Goal: Task Accomplishment & Management: Manage account settings

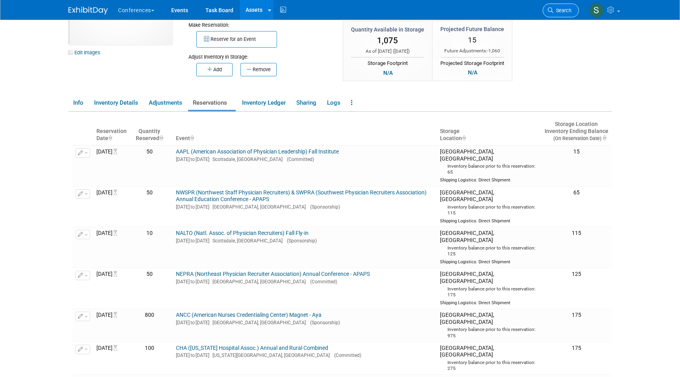
click at [554, 11] on span "Search" at bounding box center [562, 10] width 18 height 6
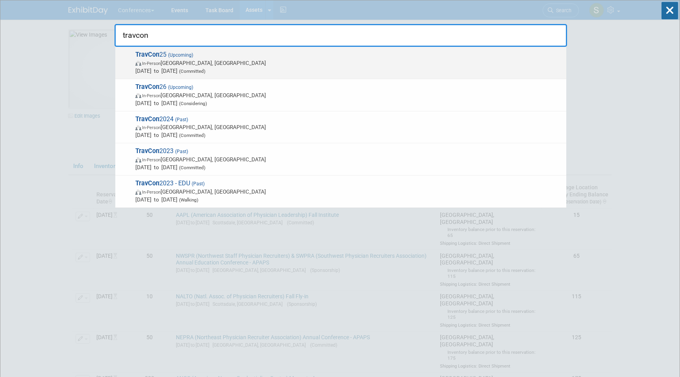
type input "travcon"
click at [249, 65] on span "In-Person Las Vegas, NV" at bounding box center [348, 63] width 427 height 8
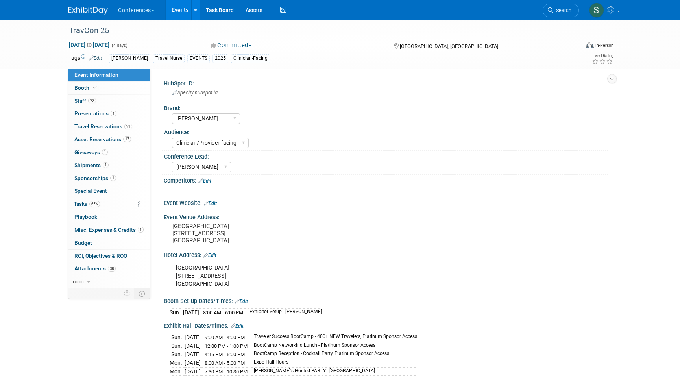
select select "[PERSON_NAME]"
select select "Clinician/Provider-facing"
select select "[PERSON_NAME]"
click at [121, 151] on link "1 Giveaways 1" at bounding box center [109, 152] width 82 height 13
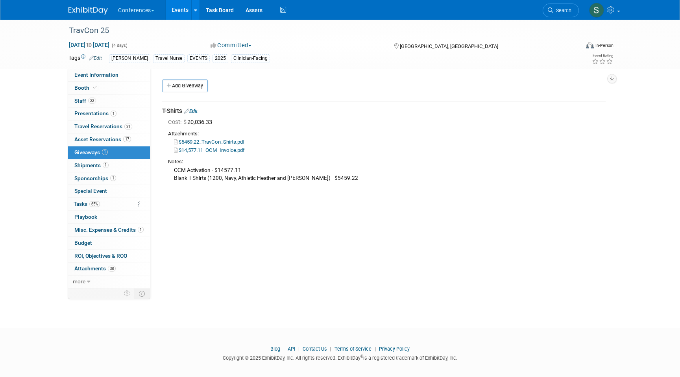
click at [192, 110] on link "Edit" at bounding box center [190, 111] width 13 height 6
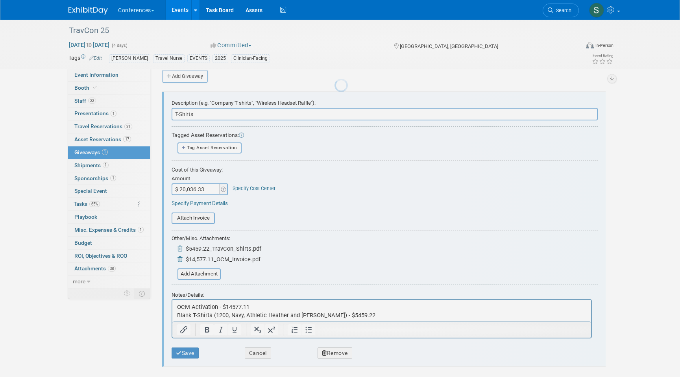
scroll to position [12, 0]
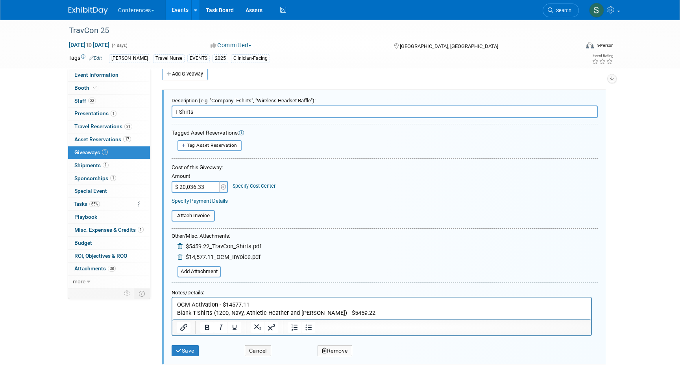
click at [357, 312] on p "OCM Activation - $14577.11 Blank T-Shirts (1200, Navy, Athletic Heather and Whi…" at bounding box center [382, 308] width 410 height 16
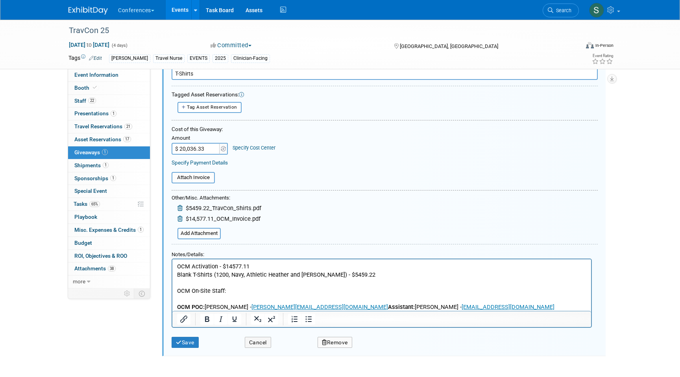
scroll to position [66, 0]
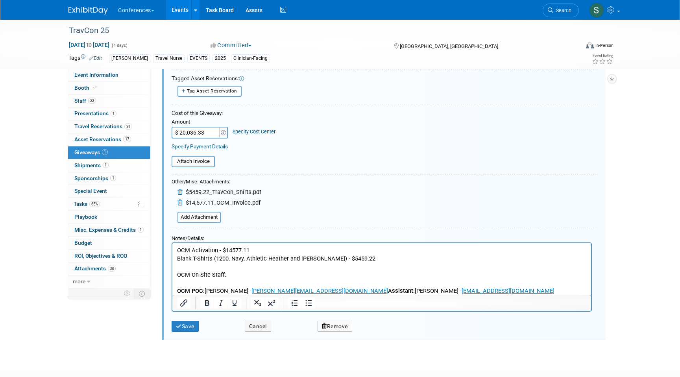
click at [177, 289] on b "OCM POC:" at bounding box center [191, 290] width 28 height 7
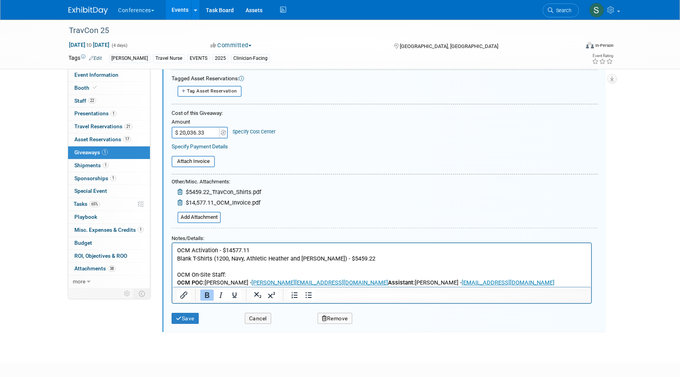
click at [388, 282] on b "Assistant:" at bounding box center [401, 282] width 27 height 7
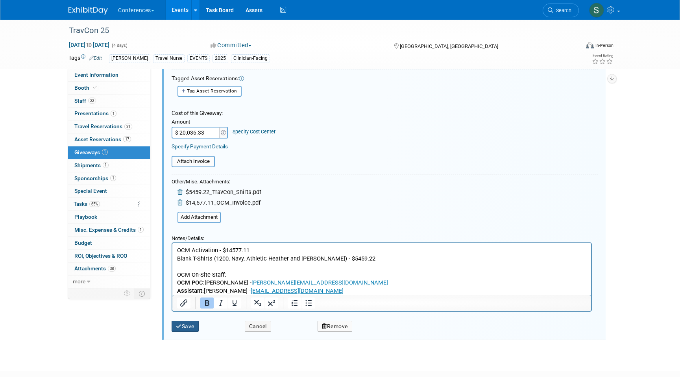
click at [186, 324] on button "Save" at bounding box center [185, 326] width 27 height 11
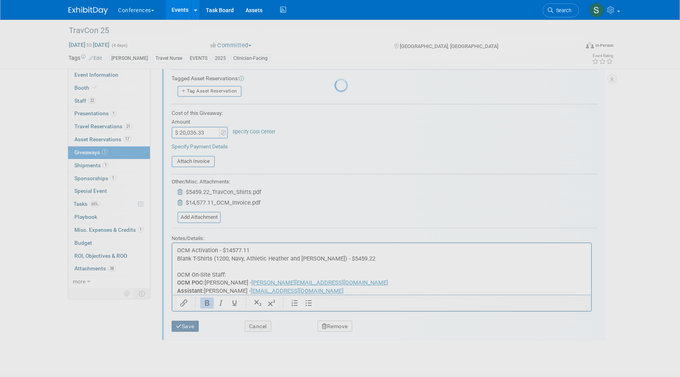
scroll to position [6, 0]
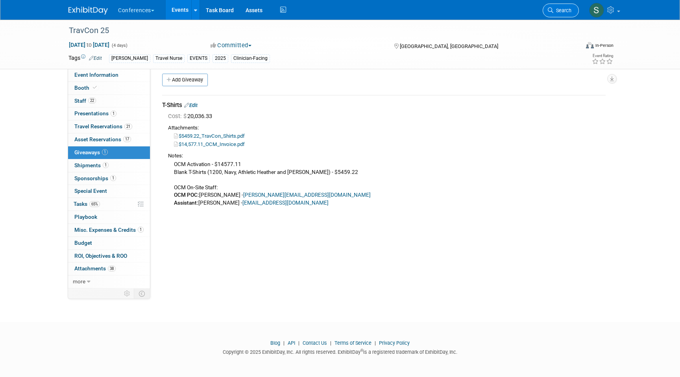
click at [560, 13] on span "Search" at bounding box center [562, 10] width 18 height 6
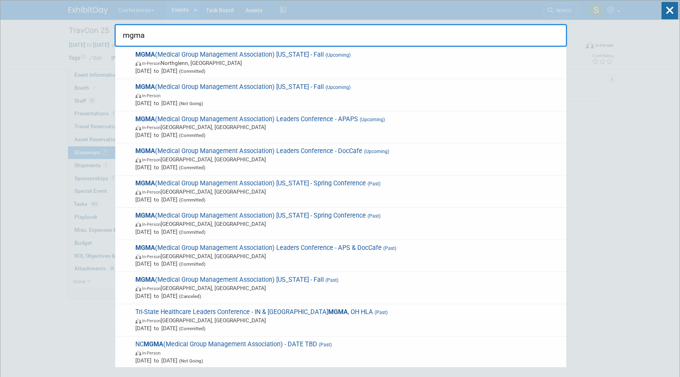
type input "mgma"
click at [382, 124] on span "In-Person Orlando, FL" at bounding box center [348, 127] width 427 height 8
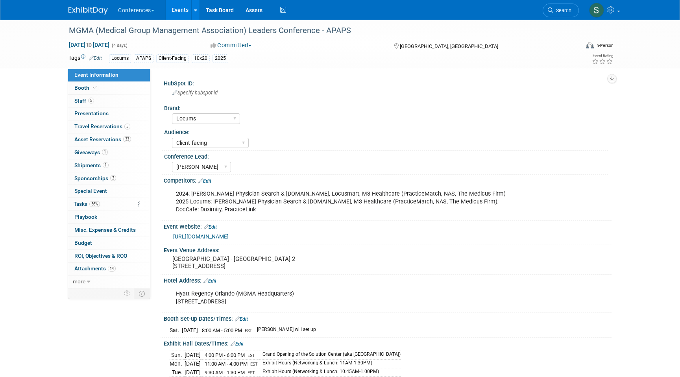
select select "Locums"
select select "Client-facing"
select select "[PERSON_NAME]"
click at [116, 163] on link "1 Shipments 1" at bounding box center [109, 165] width 82 height 13
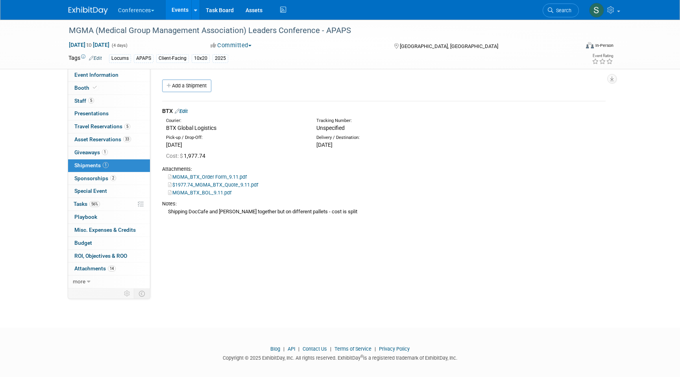
click at [187, 110] on link "Edit" at bounding box center [181, 111] width 13 height 6
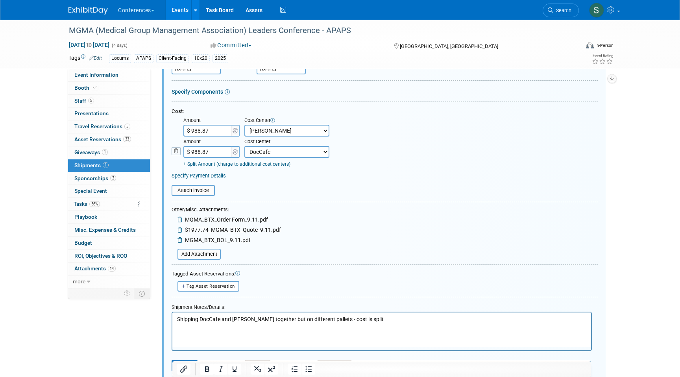
scroll to position [125, 0]
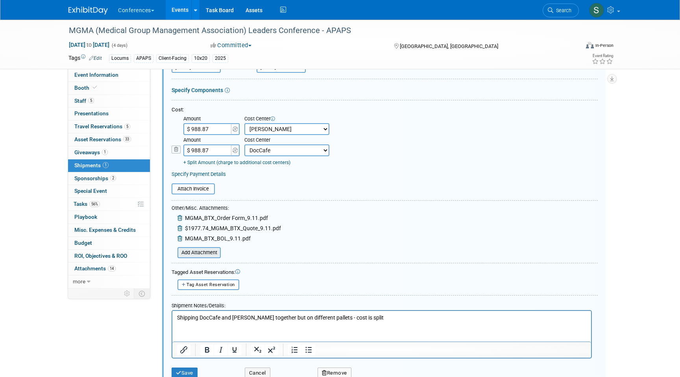
click at [204, 254] on input "file" at bounding box center [173, 252] width 94 height 9
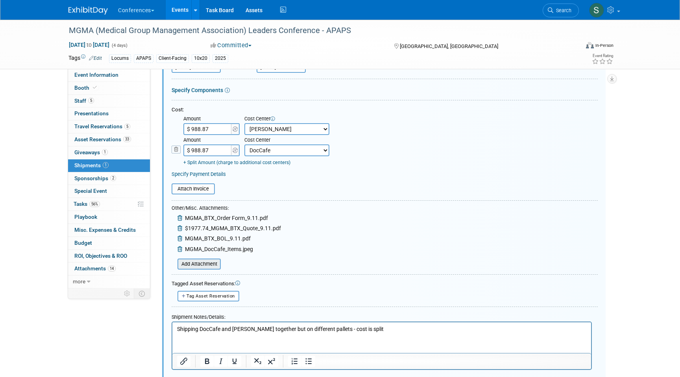
click at [200, 264] on input "file" at bounding box center [173, 263] width 94 height 9
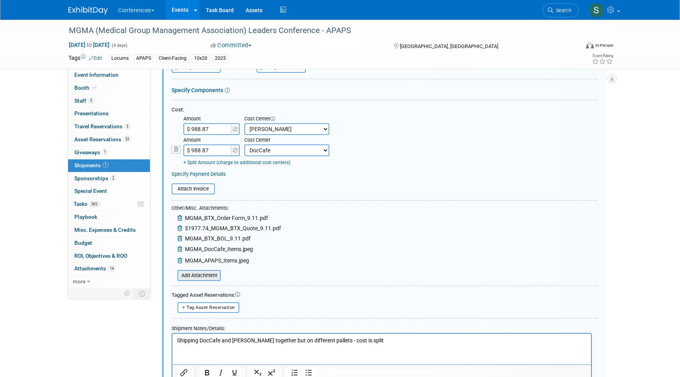
click at [199, 278] on input "file" at bounding box center [173, 275] width 94 height 9
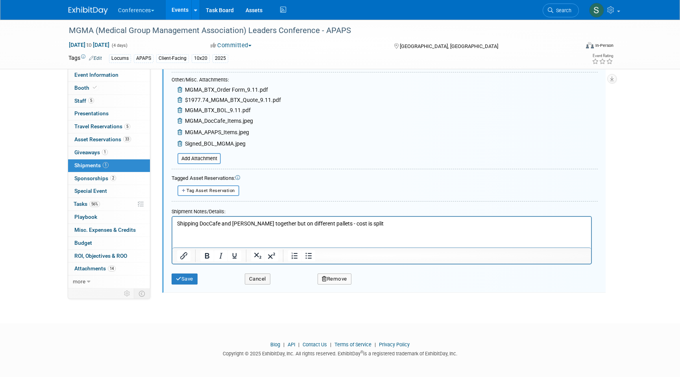
scroll to position [255, 0]
click at [178, 275] on icon "submit" at bounding box center [179, 277] width 6 height 5
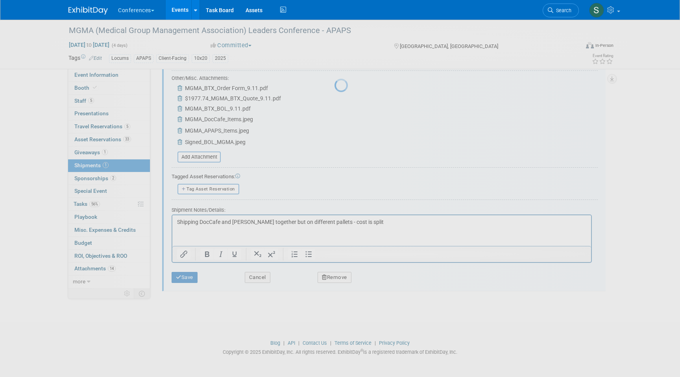
scroll to position [6, 0]
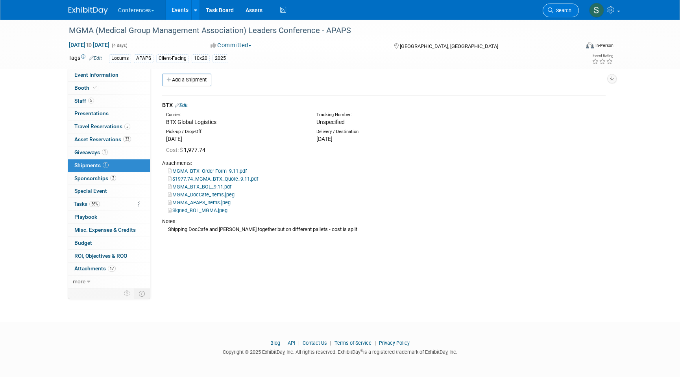
click at [556, 10] on span "Search" at bounding box center [562, 10] width 18 height 6
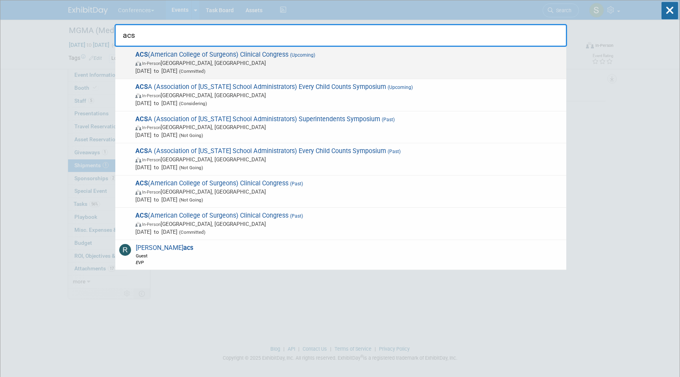
type input "acs"
click at [286, 60] on span "In-Person Chicago, IL" at bounding box center [348, 63] width 427 height 8
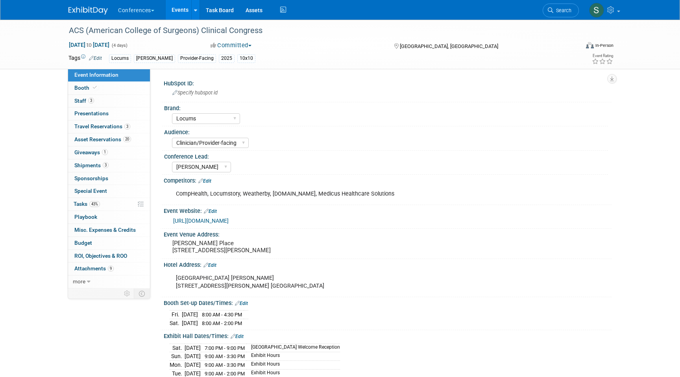
select select "Locums"
select select "Clinician/Provider-facing"
select select "[PERSON_NAME]"
click at [113, 166] on link "3 Shipments 3" at bounding box center [109, 165] width 82 height 13
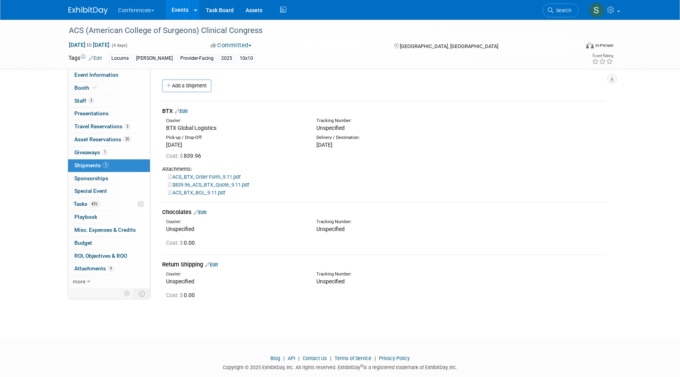
click at [186, 112] on link "Edit" at bounding box center [181, 111] width 13 height 6
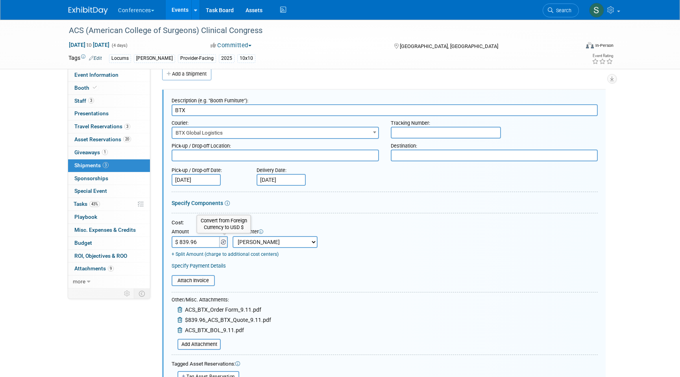
scroll to position [119, 0]
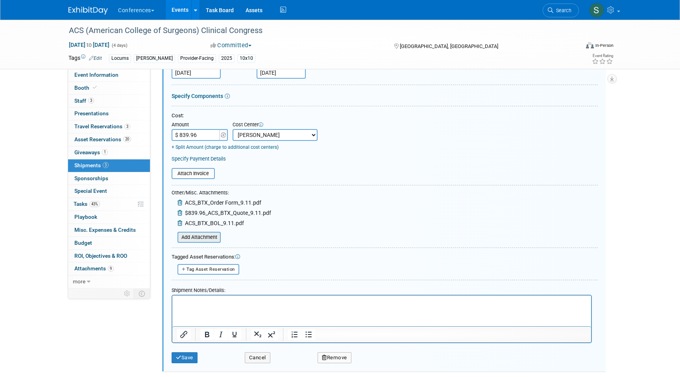
click at [215, 239] on input "file" at bounding box center [173, 237] width 94 height 9
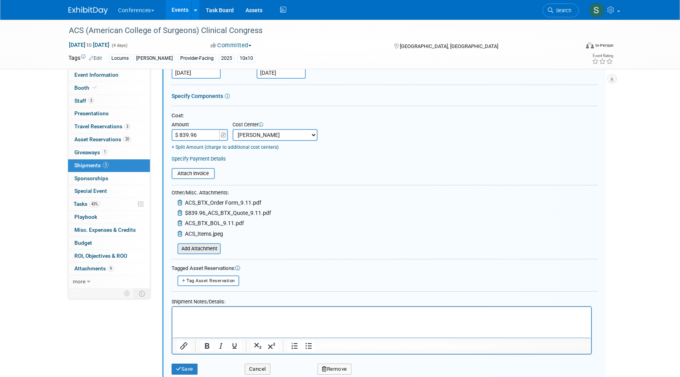
click at [197, 249] on input "file" at bounding box center [173, 248] width 94 height 9
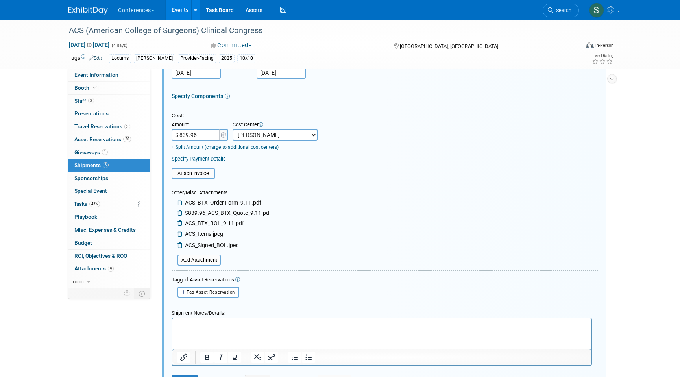
click at [203, 329] on html at bounding box center [381, 323] width 419 height 11
click at [224, 322] on p "17 items (1 jenga, 2 black cases," at bounding box center [382, 325] width 410 height 8
click at [270, 327] on p "17 items (1 jenga, 3 black cases," at bounding box center [382, 325] width 410 height 8
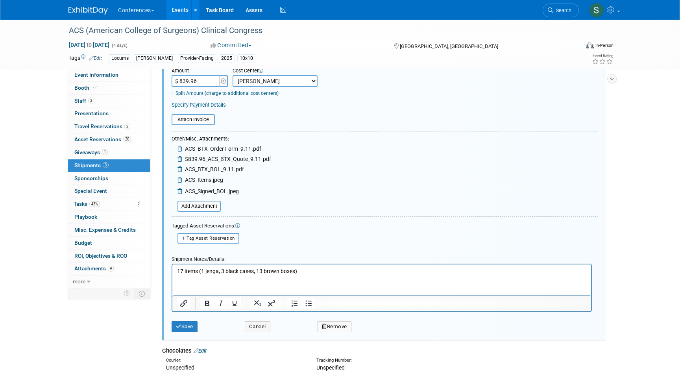
scroll to position [174, 0]
click at [195, 328] on button "Save" at bounding box center [185, 325] width 26 height 11
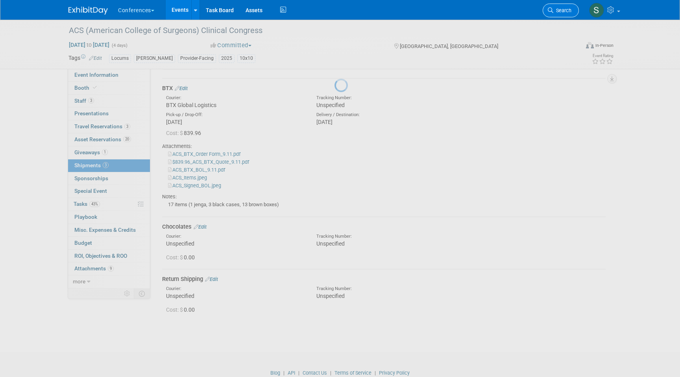
scroll to position [12, 0]
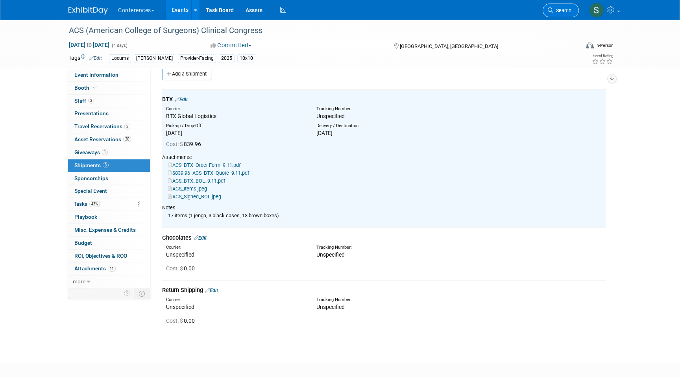
click at [560, 12] on span "Search" at bounding box center [562, 10] width 18 height 6
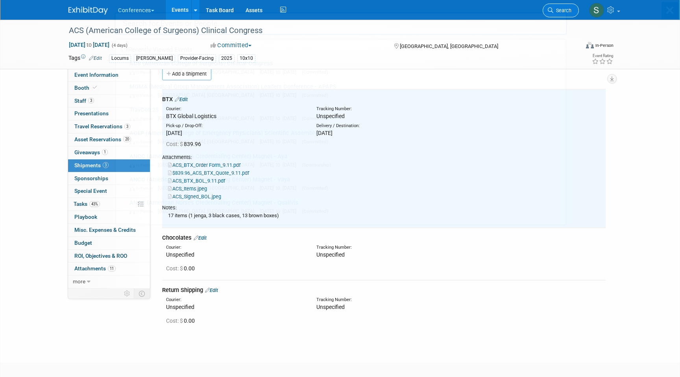
scroll to position [0, 0]
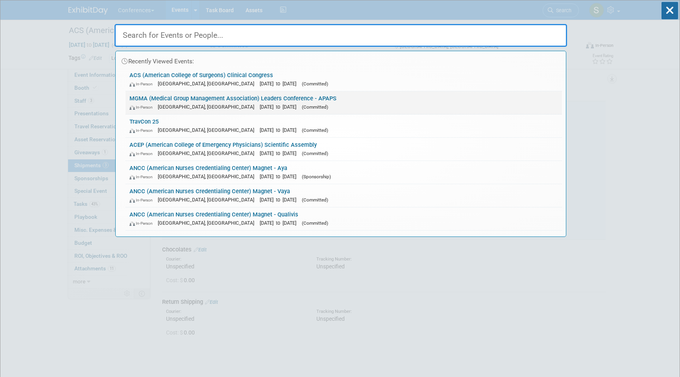
click at [262, 100] on link "MGMA (Medical Group Management Association) Leaders Conference - APAPS In-Perso…" at bounding box center [344, 102] width 436 height 23
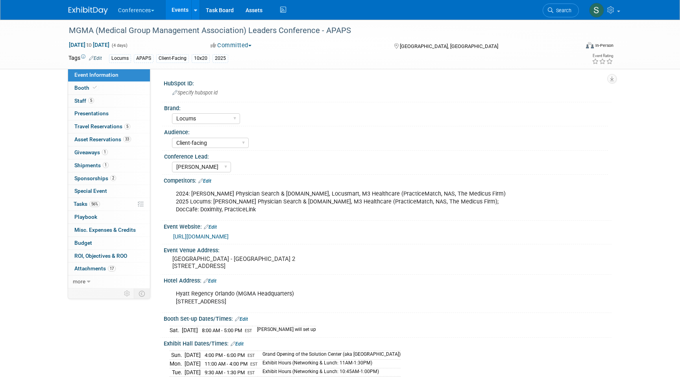
select select "Locums"
select select "Client-facing"
select select "[PERSON_NAME]"
click at [103, 163] on span "1" at bounding box center [106, 165] width 6 height 6
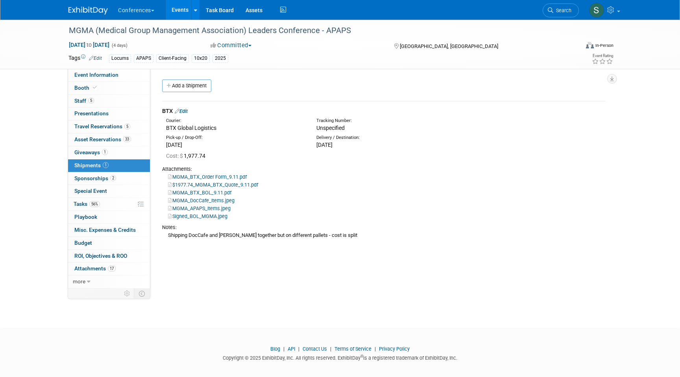
click at [186, 111] on link "Edit" at bounding box center [181, 111] width 13 height 6
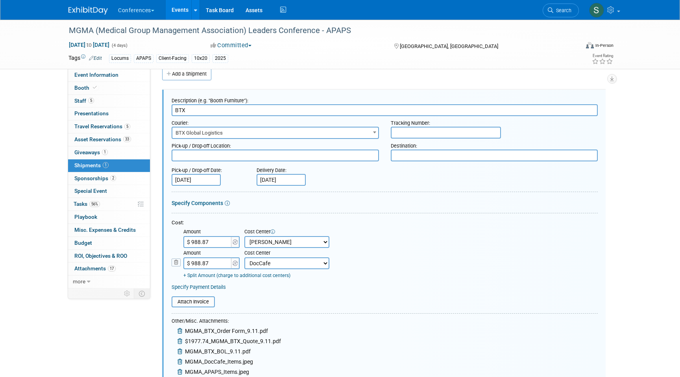
scroll to position [184, 0]
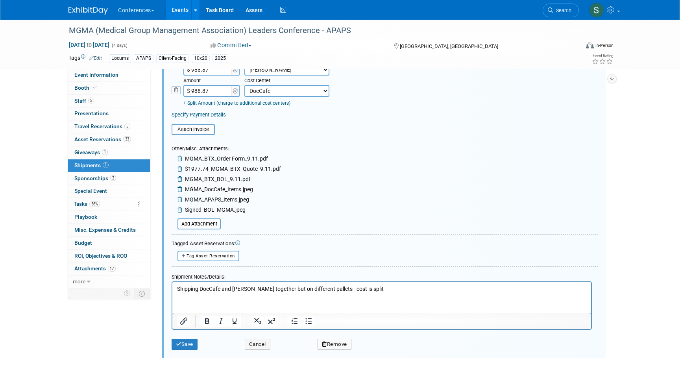
click at [390, 290] on p "Shipping DocCafe and Aya Locums together but on different pallets - cost is spl…" at bounding box center [382, 289] width 410 height 8
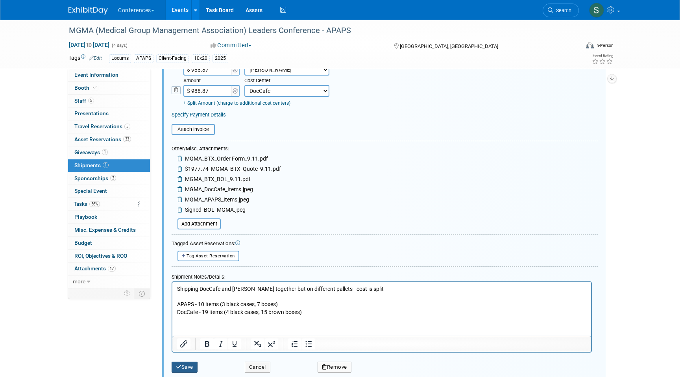
click at [182, 370] on button "Save" at bounding box center [185, 367] width 26 height 11
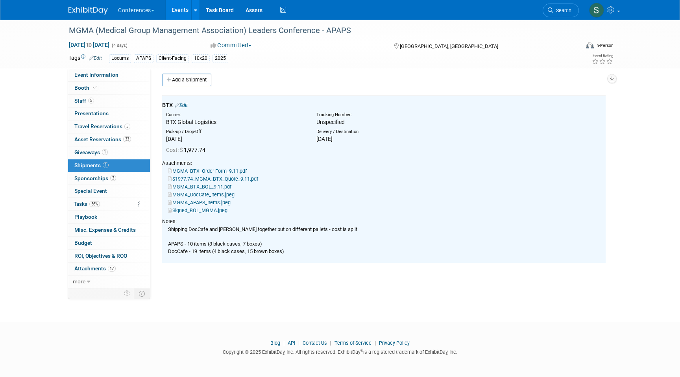
scroll to position [0, 0]
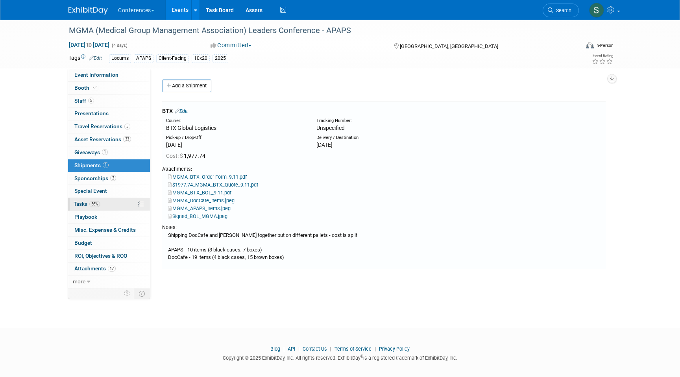
click at [91, 205] on span "56%" at bounding box center [94, 204] width 11 height 6
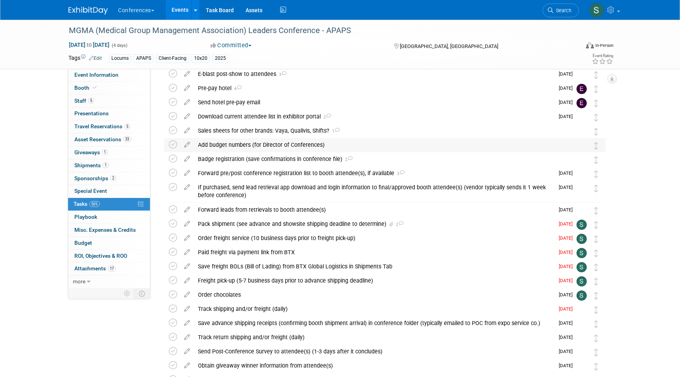
scroll to position [82, 0]
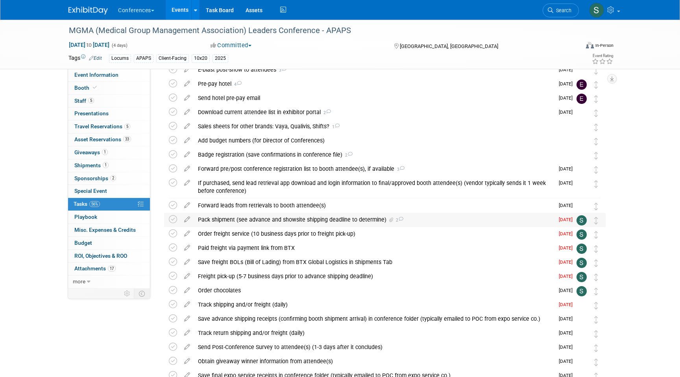
click at [177, 220] on td at bounding box center [174, 220] width 11 height 14
click at [173, 219] on icon at bounding box center [173, 219] width 8 height 8
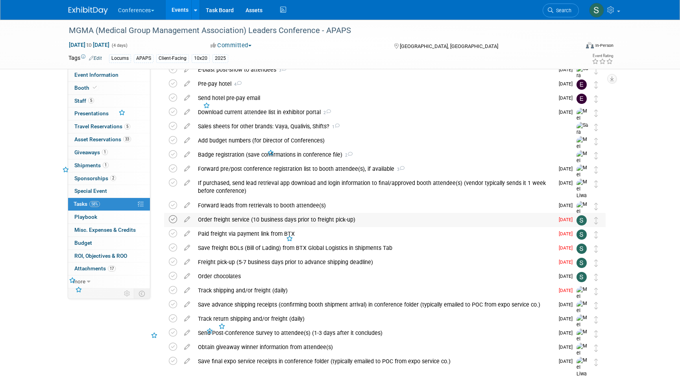
click at [172, 222] on icon at bounding box center [173, 219] width 8 height 8
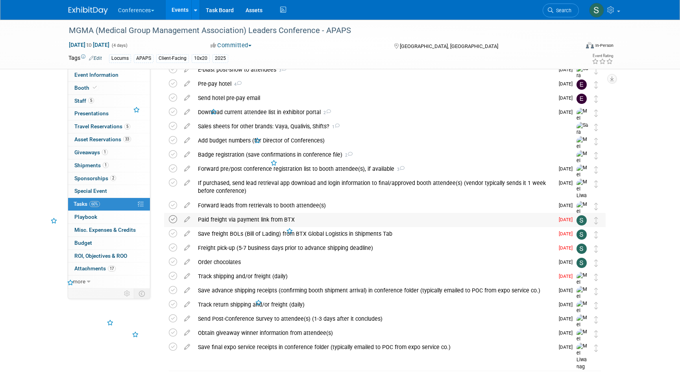
click at [170, 220] on icon at bounding box center [173, 219] width 8 height 8
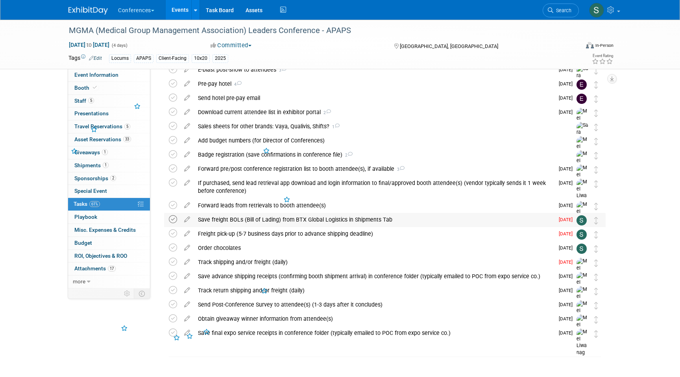
click at [171, 221] on icon at bounding box center [173, 219] width 8 height 8
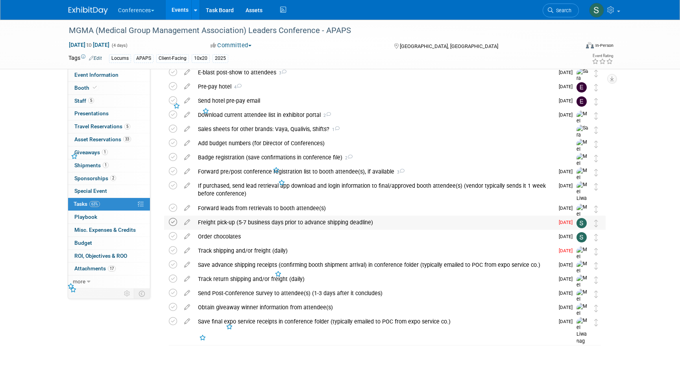
click at [172, 223] on icon at bounding box center [173, 222] width 8 height 8
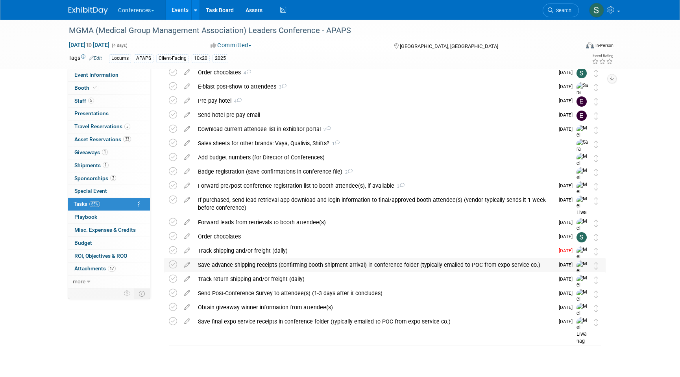
scroll to position [0, 0]
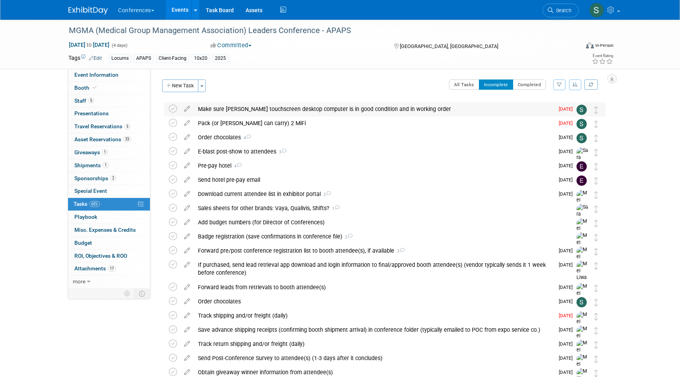
click at [248, 110] on div "Make sure Aya touchscreen desktop computer is in good condition and in working …" at bounding box center [374, 108] width 360 height 13
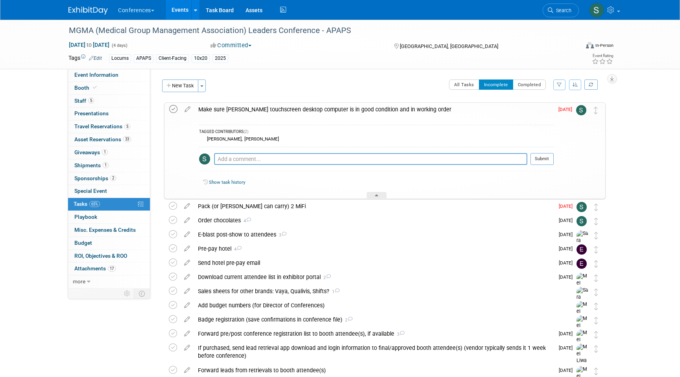
click at [173, 107] on icon at bounding box center [173, 109] width 8 height 8
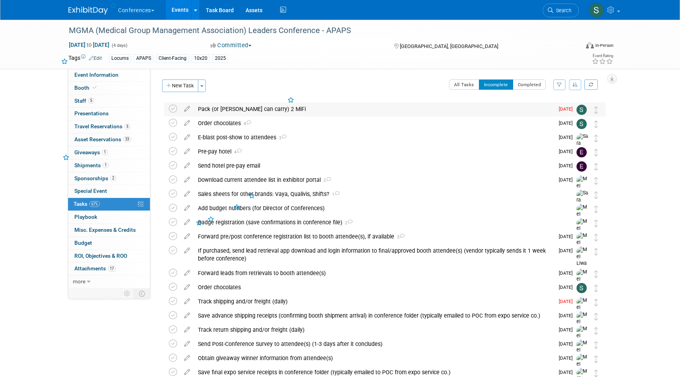
click at [220, 110] on div "Pack (or Marygrace can carry) 2 MiFi" at bounding box center [374, 108] width 360 height 13
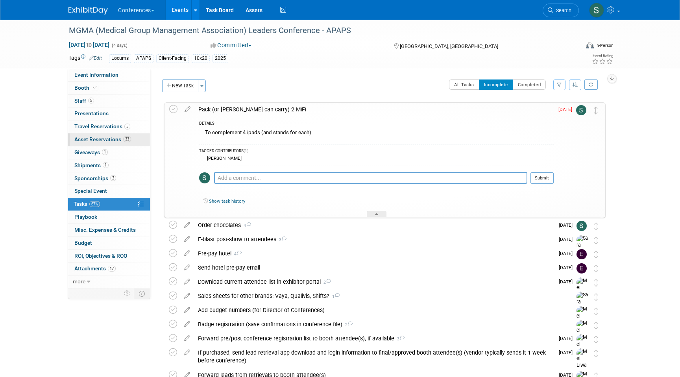
click at [120, 140] on span "Asset Reservations 33" at bounding box center [102, 139] width 57 height 6
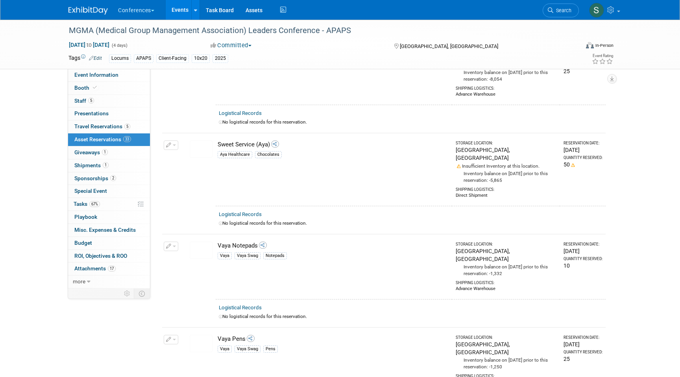
scroll to position [2638, 0]
click at [564, 13] on link "Search" at bounding box center [561, 11] width 36 height 14
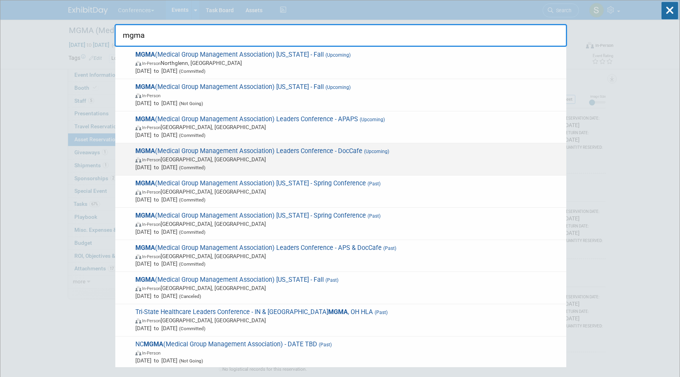
type input "mgma"
click at [394, 151] on span "MGMA (Medical Group Management Association) Leaders Conference - DocCafe (Upcom…" at bounding box center [347, 159] width 429 height 24
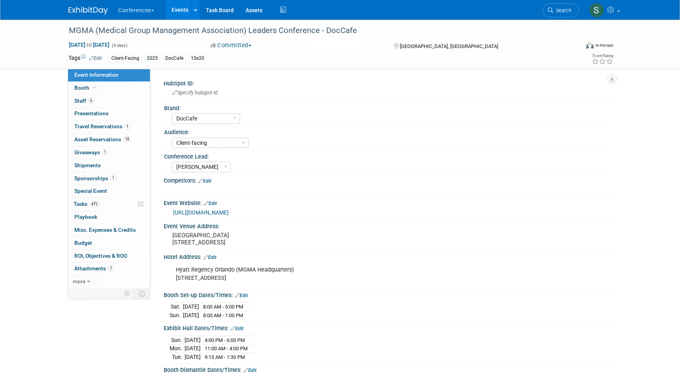
select select "DocCafe"
select select "Client-facing"
select select "[PERSON_NAME]"
click at [122, 144] on link "18 Asset Reservations 18" at bounding box center [109, 139] width 82 height 13
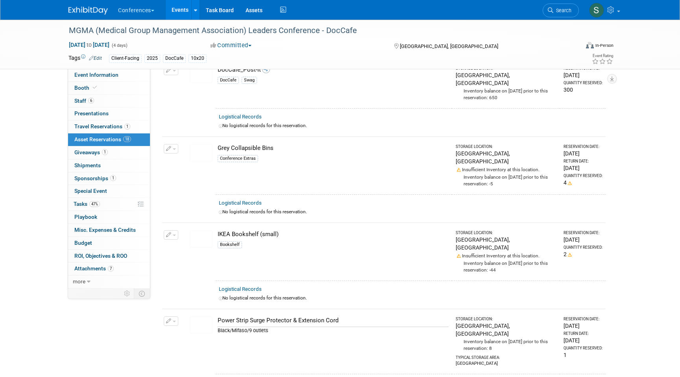
scroll to position [1228, 0]
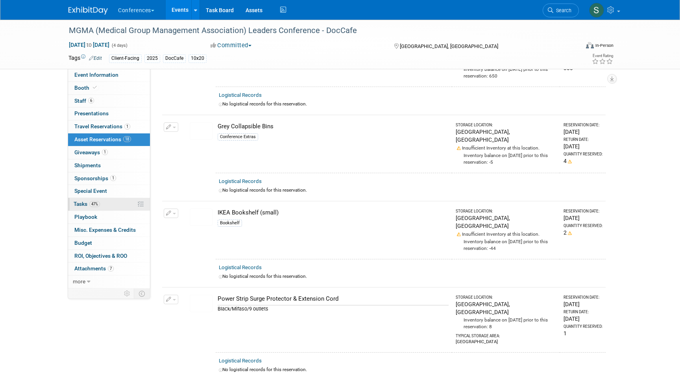
click at [110, 205] on link "47% Tasks 47%" at bounding box center [109, 204] width 82 height 13
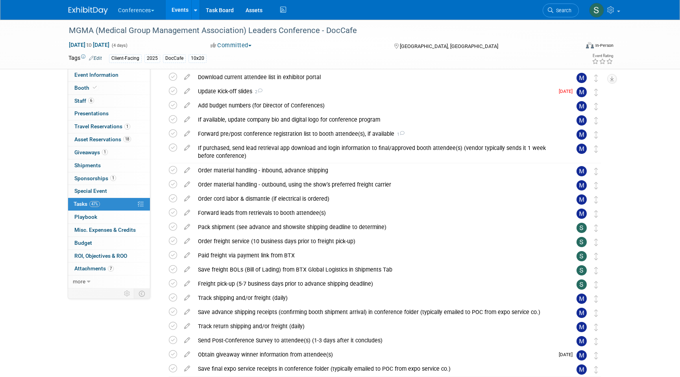
scroll to position [151, 0]
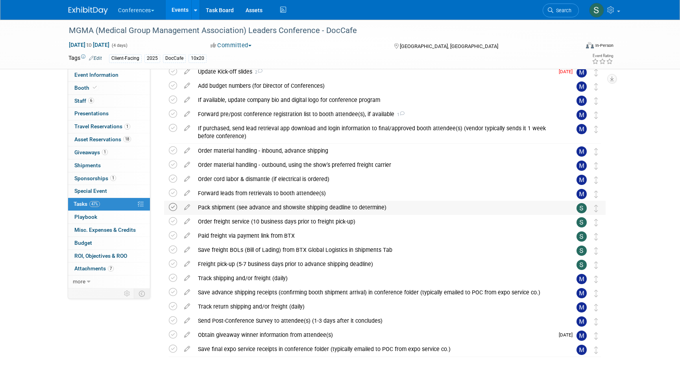
click at [174, 208] on icon at bounding box center [173, 207] width 8 height 8
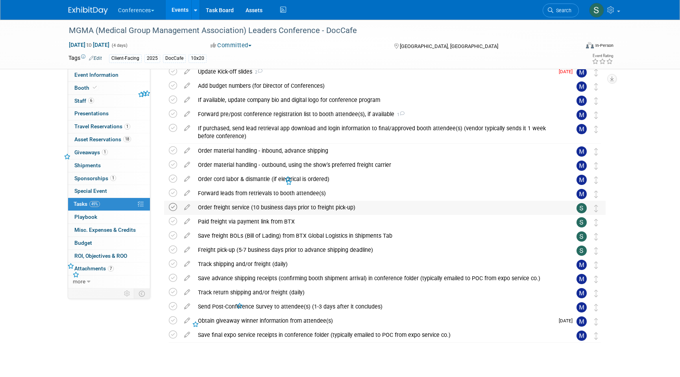
click at [172, 211] on icon at bounding box center [173, 207] width 8 height 8
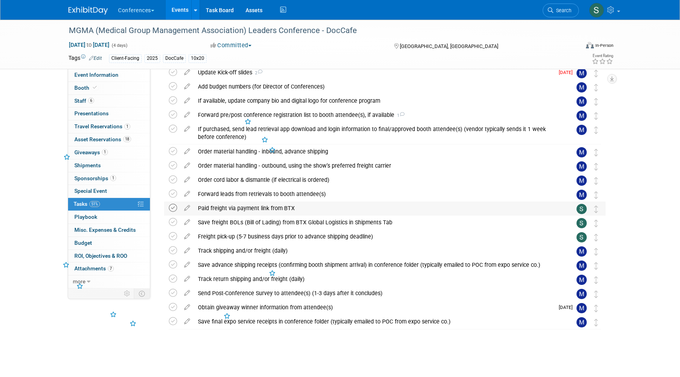
click at [172, 211] on icon at bounding box center [173, 208] width 8 height 8
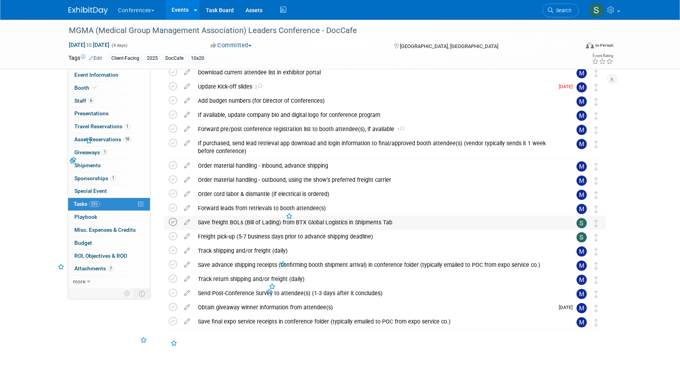
click at [174, 219] on icon at bounding box center [173, 222] width 8 height 8
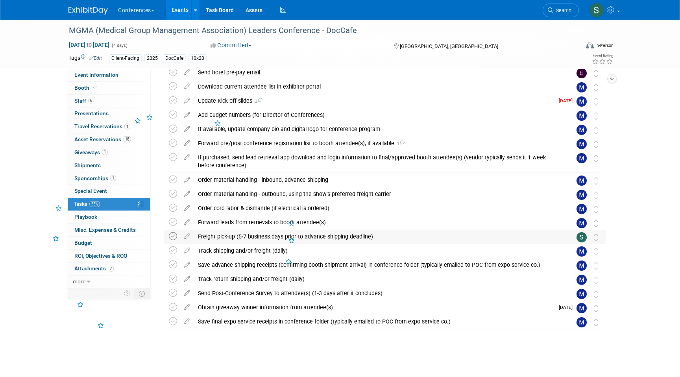
click at [172, 233] on icon at bounding box center [173, 236] width 8 height 8
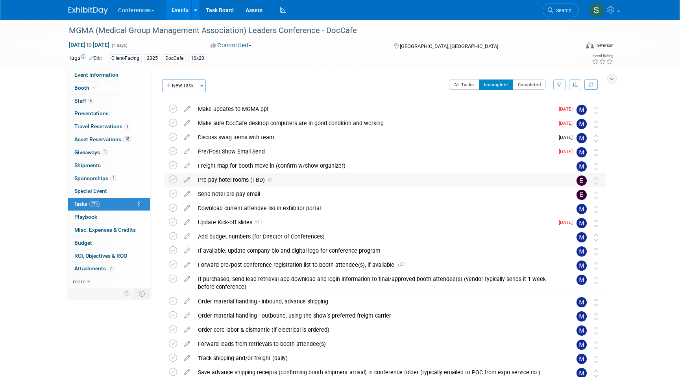
scroll to position [107, 0]
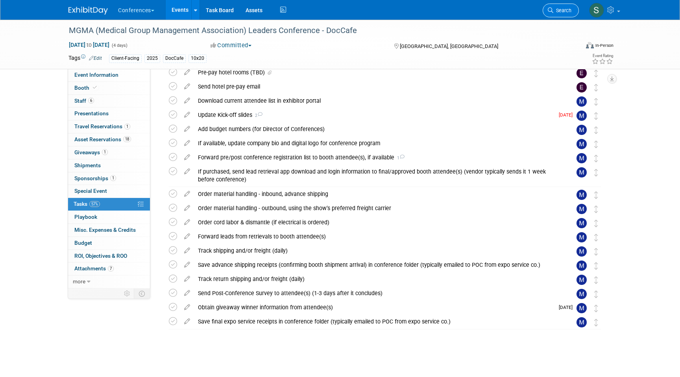
click at [565, 11] on span "Search" at bounding box center [562, 10] width 18 height 6
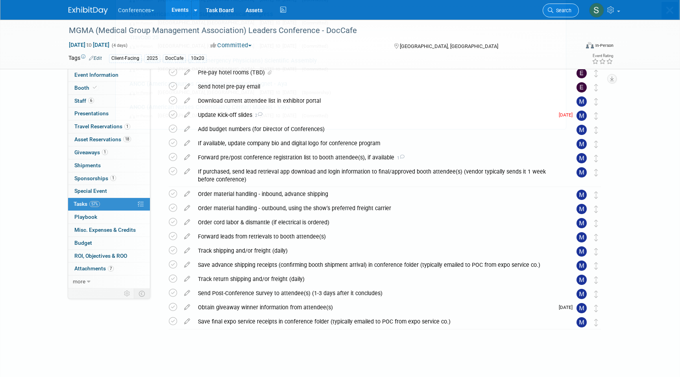
scroll to position [0, 0]
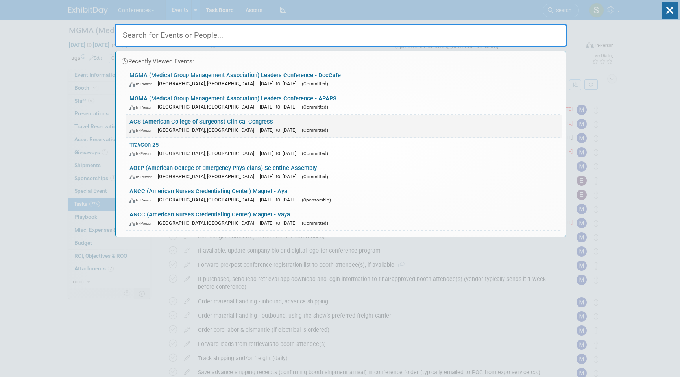
click at [261, 123] on link "ACS (American College of Surgeons) Clinical Congress In-Person Chicago, IL Oct …" at bounding box center [344, 126] width 436 height 23
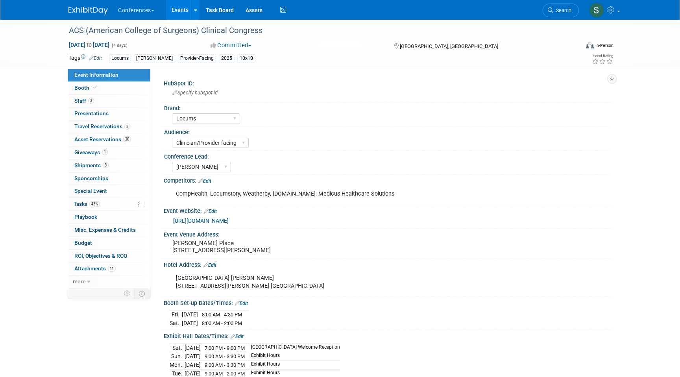
select select "Locums"
select select "Clinician/Provider-facing"
select select "[PERSON_NAME]"
click at [96, 206] on span "43%" at bounding box center [94, 204] width 11 height 6
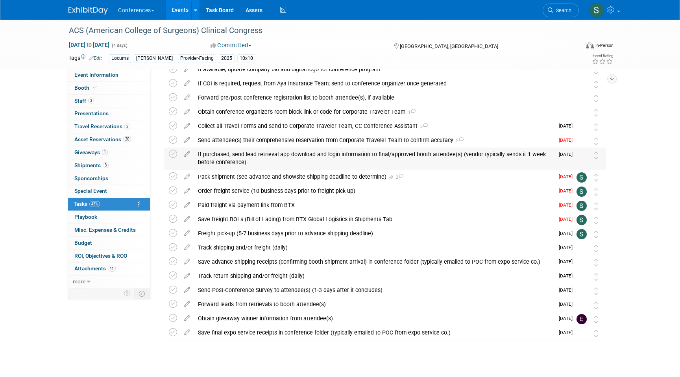
scroll to position [79, 0]
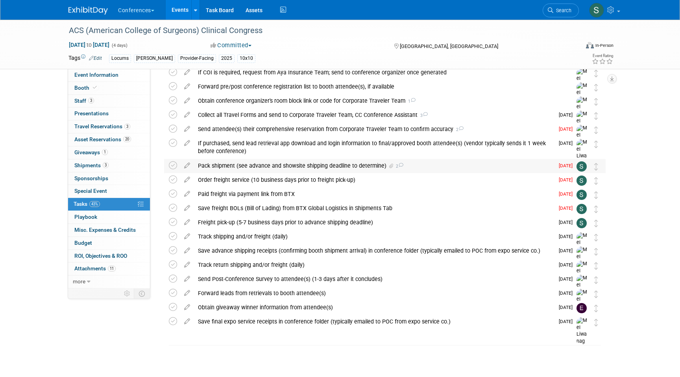
click at [170, 170] on link at bounding box center [173, 167] width 8 height 6
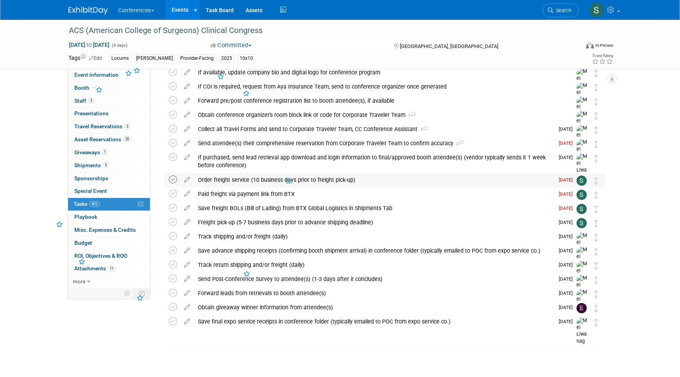
click at [172, 181] on icon at bounding box center [173, 180] width 8 height 8
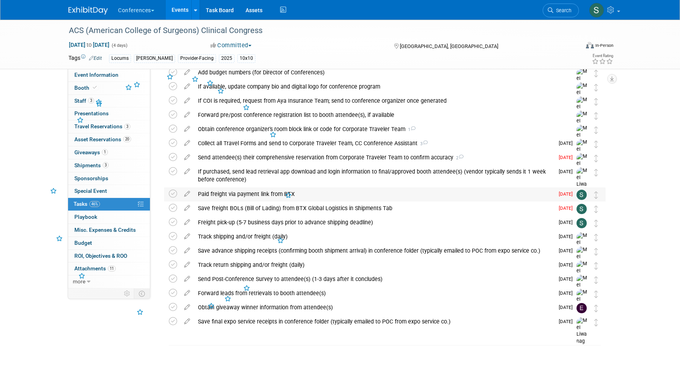
scroll to position [51, 0]
click at [171, 196] on icon at bounding box center [173, 194] width 8 height 8
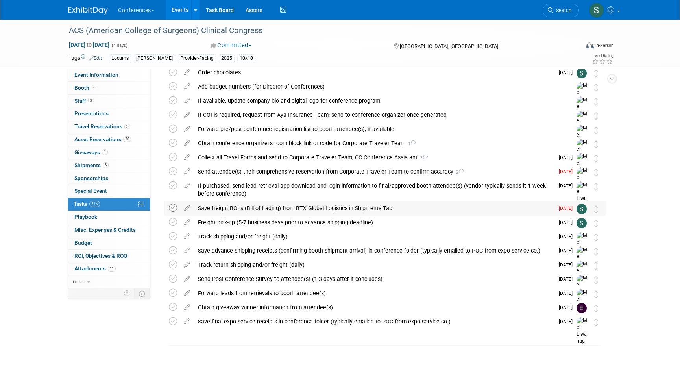
click at [171, 207] on icon at bounding box center [173, 208] width 8 height 8
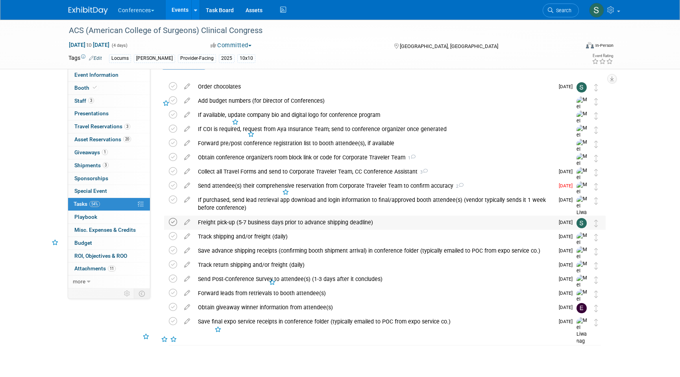
click at [172, 222] on icon at bounding box center [173, 222] width 8 height 8
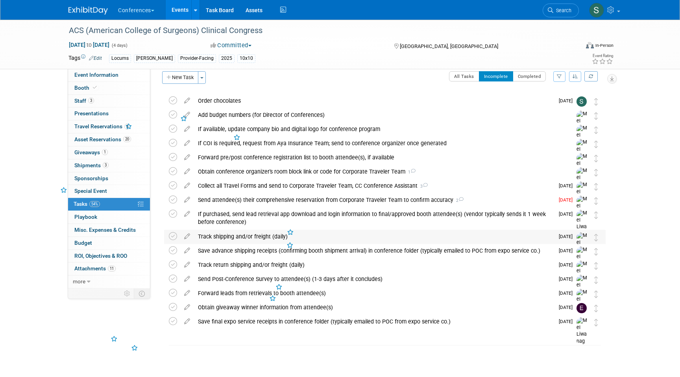
scroll to position [0, 0]
